Goal: Task Accomplishment & Management: Manage account settings

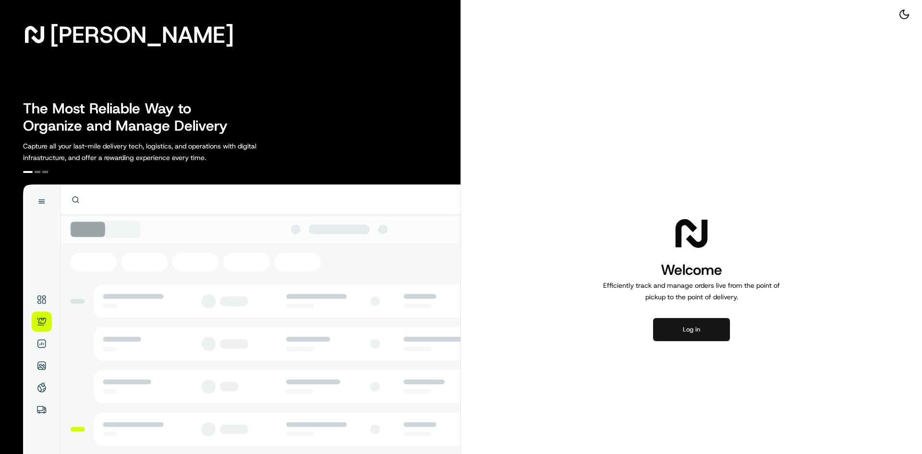
click at [673, 325] on button "Log in" at bounding box center [691, 329] width 77 height 23
